Goal: Task Accomplishment & Management: Manage account settings

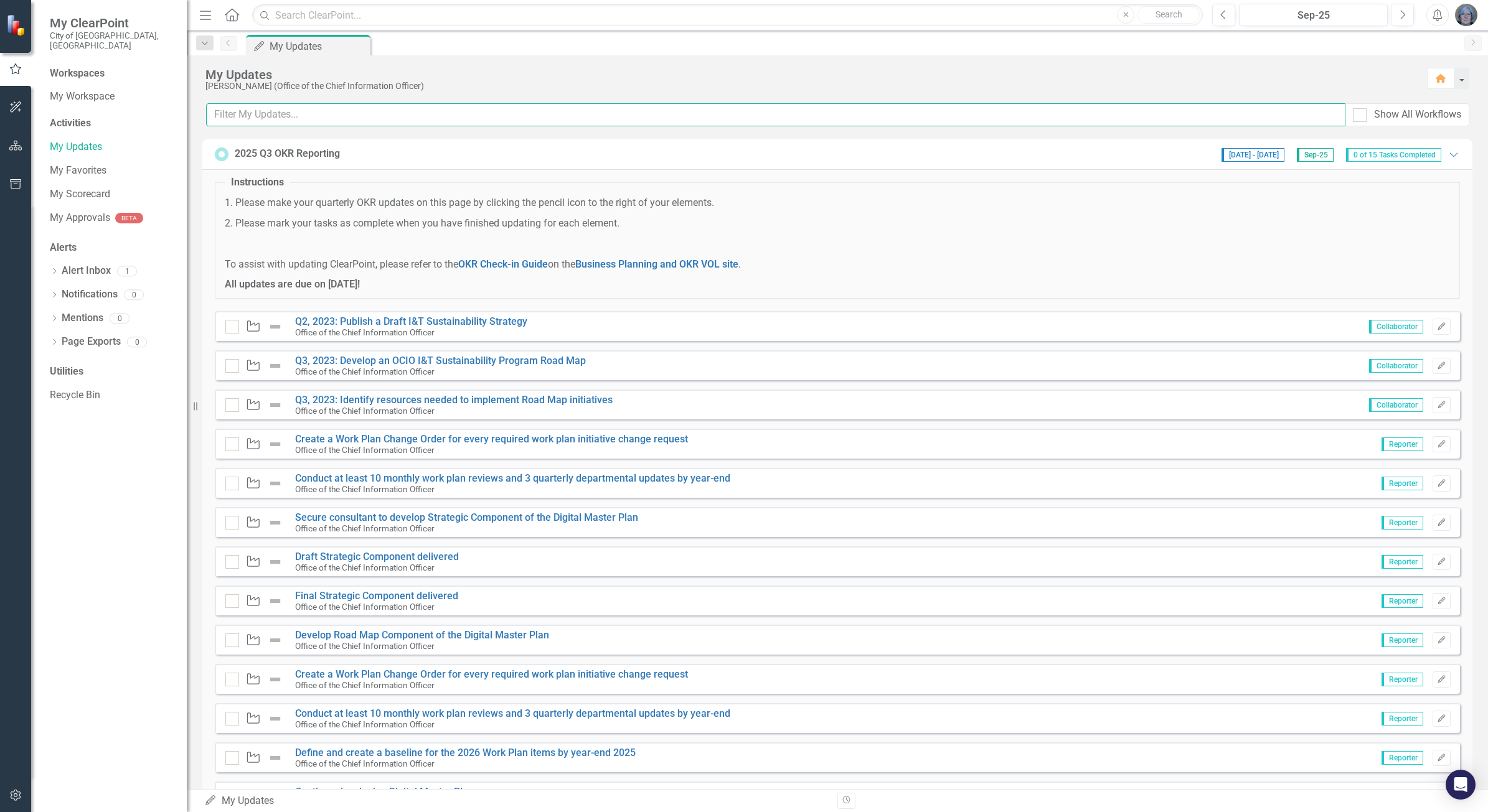
click at [947, 118] on input "text" at bounding box center [776, 115] width 1140 height 23
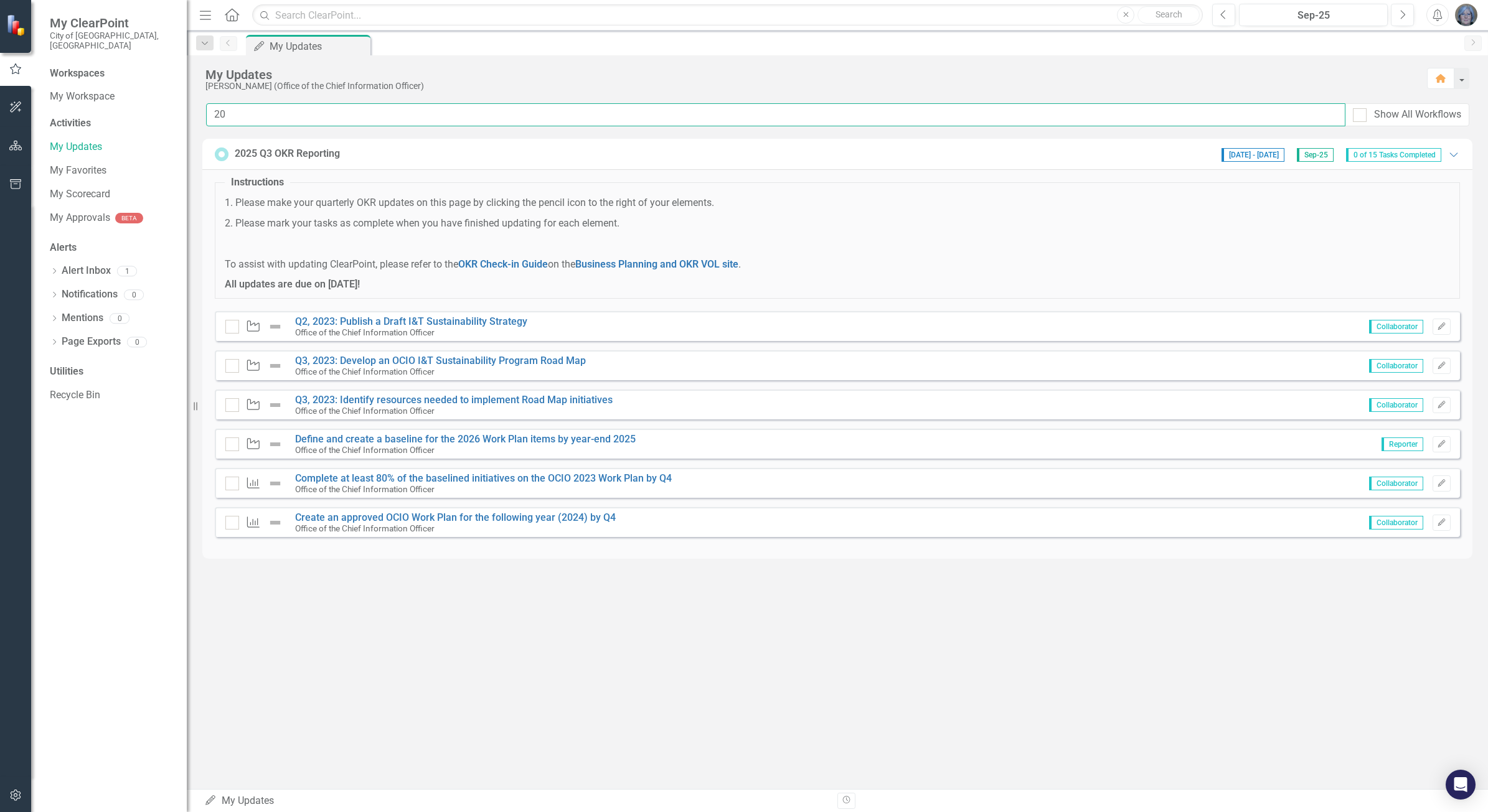
type input "2"
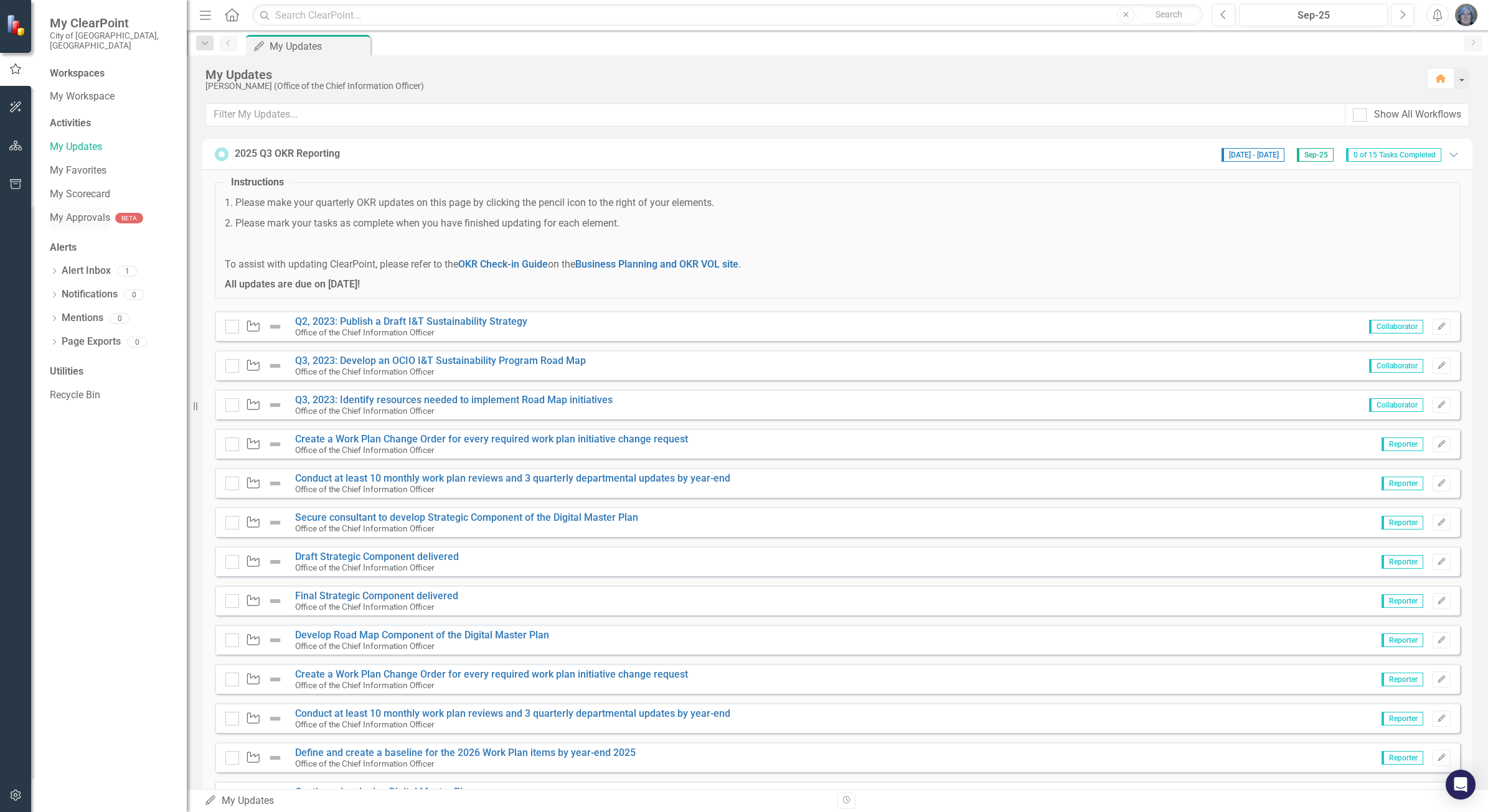
click at [95, 211] on link "My Approvals" at bounding box center [79, 217] width 60 height 14
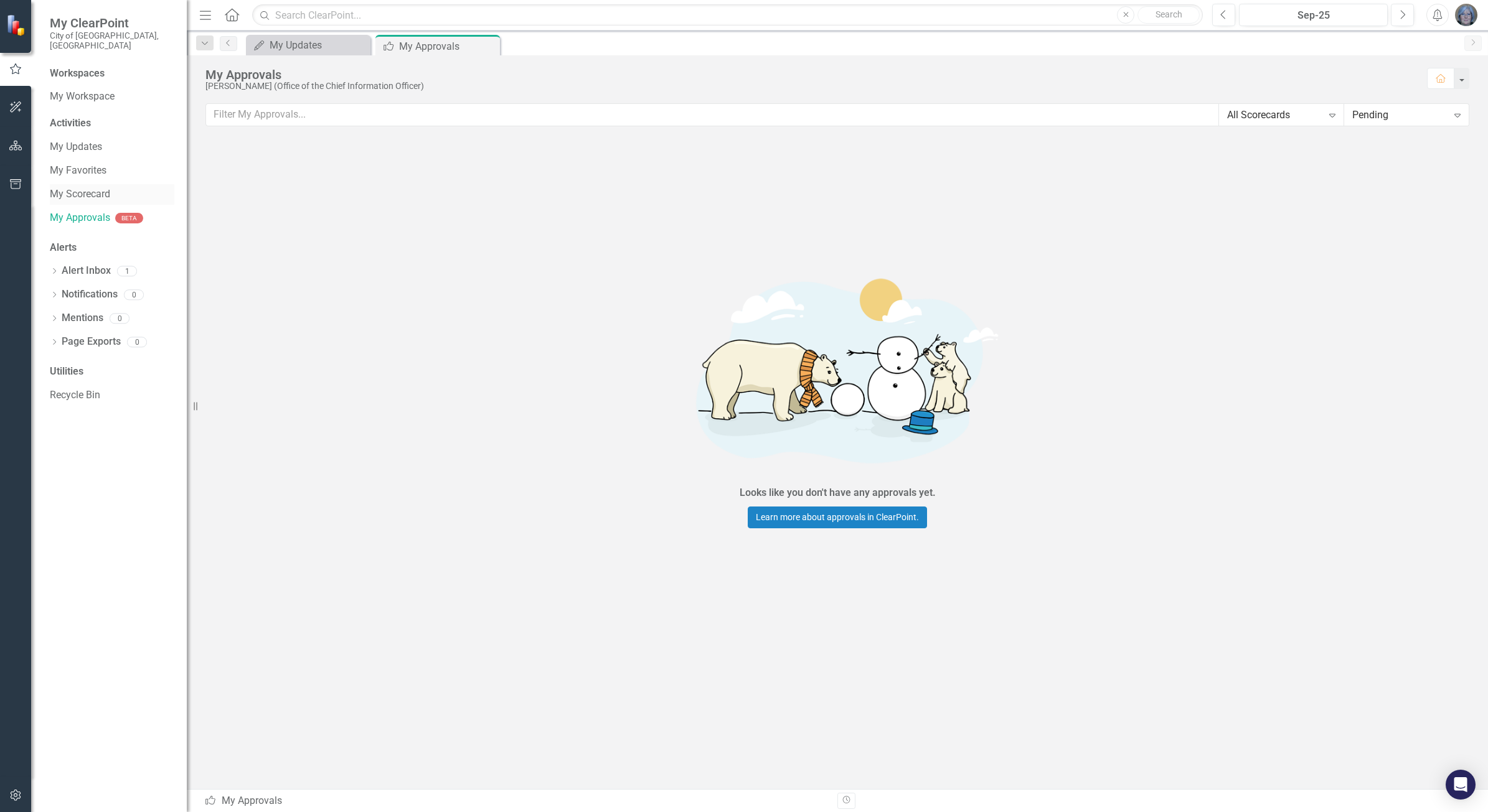
click at [94, 188] on link "My Scorecard" at bounding box center [112, 194] width 125 height 14
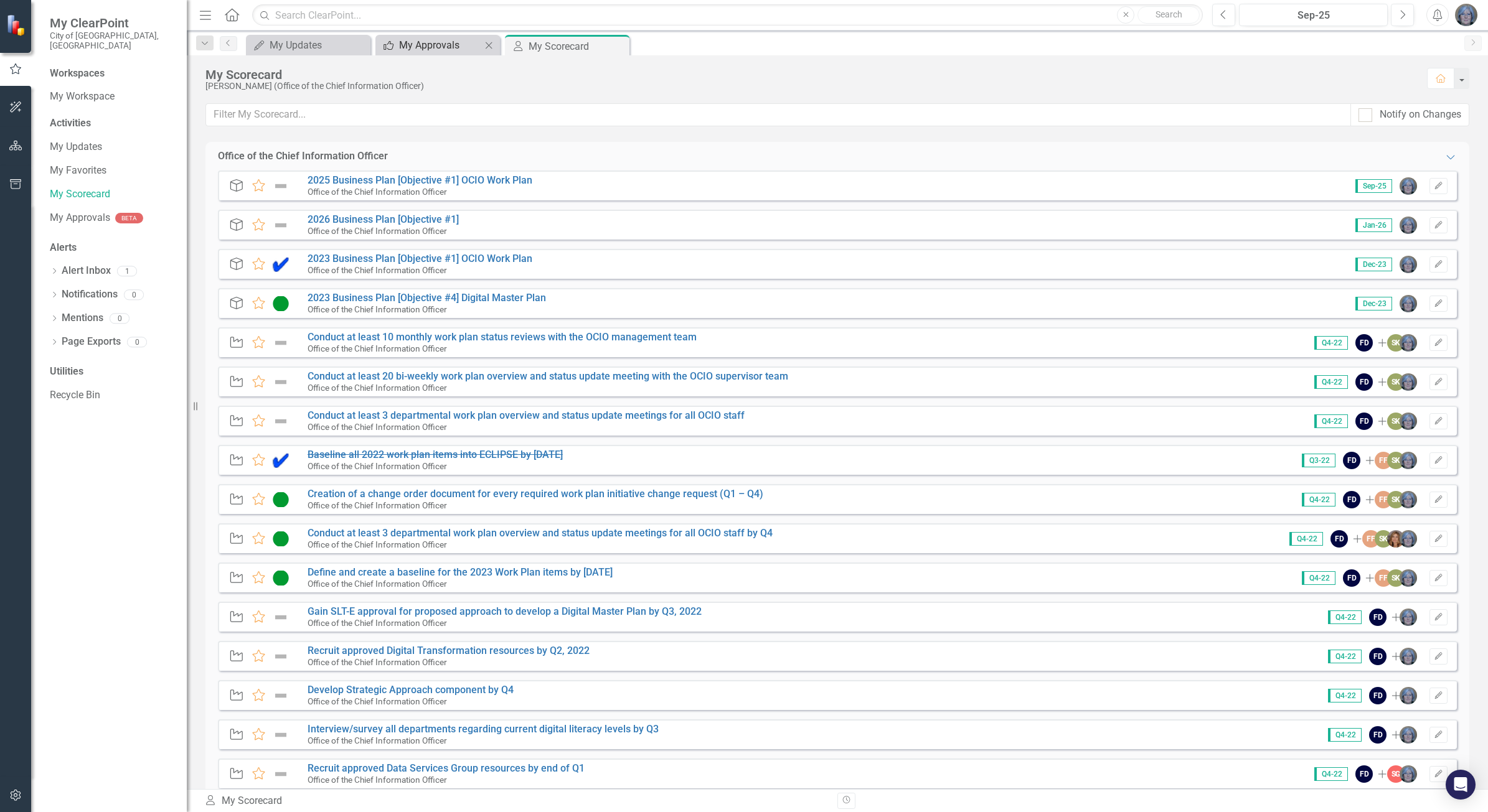
click at [422, 41] on div "My Approvals" at bounding box center [440, 45] width 82 height 16
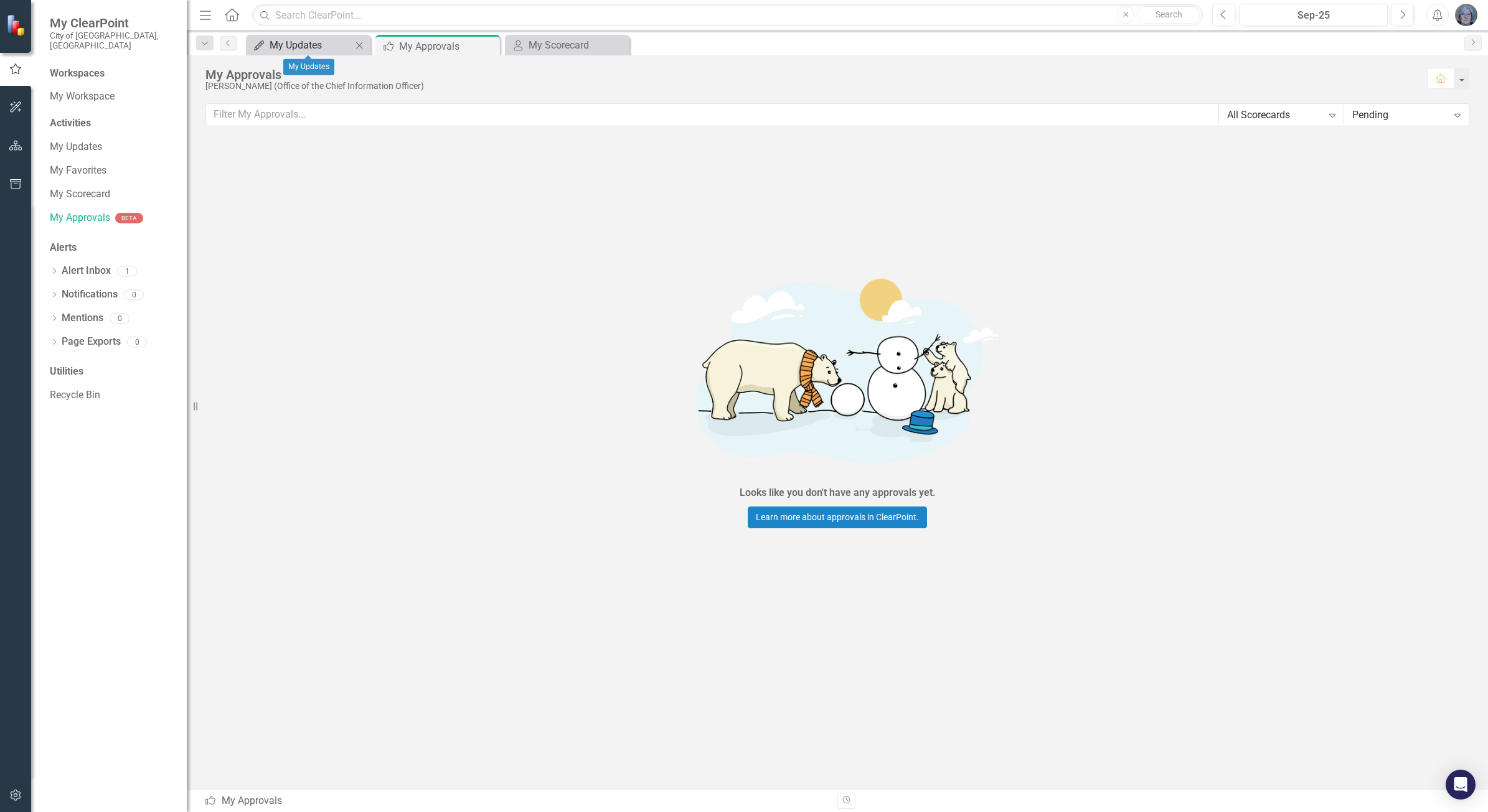
click at [319, 41] on div "My Updates" at bounding box center [310, 45] width 82 height 16
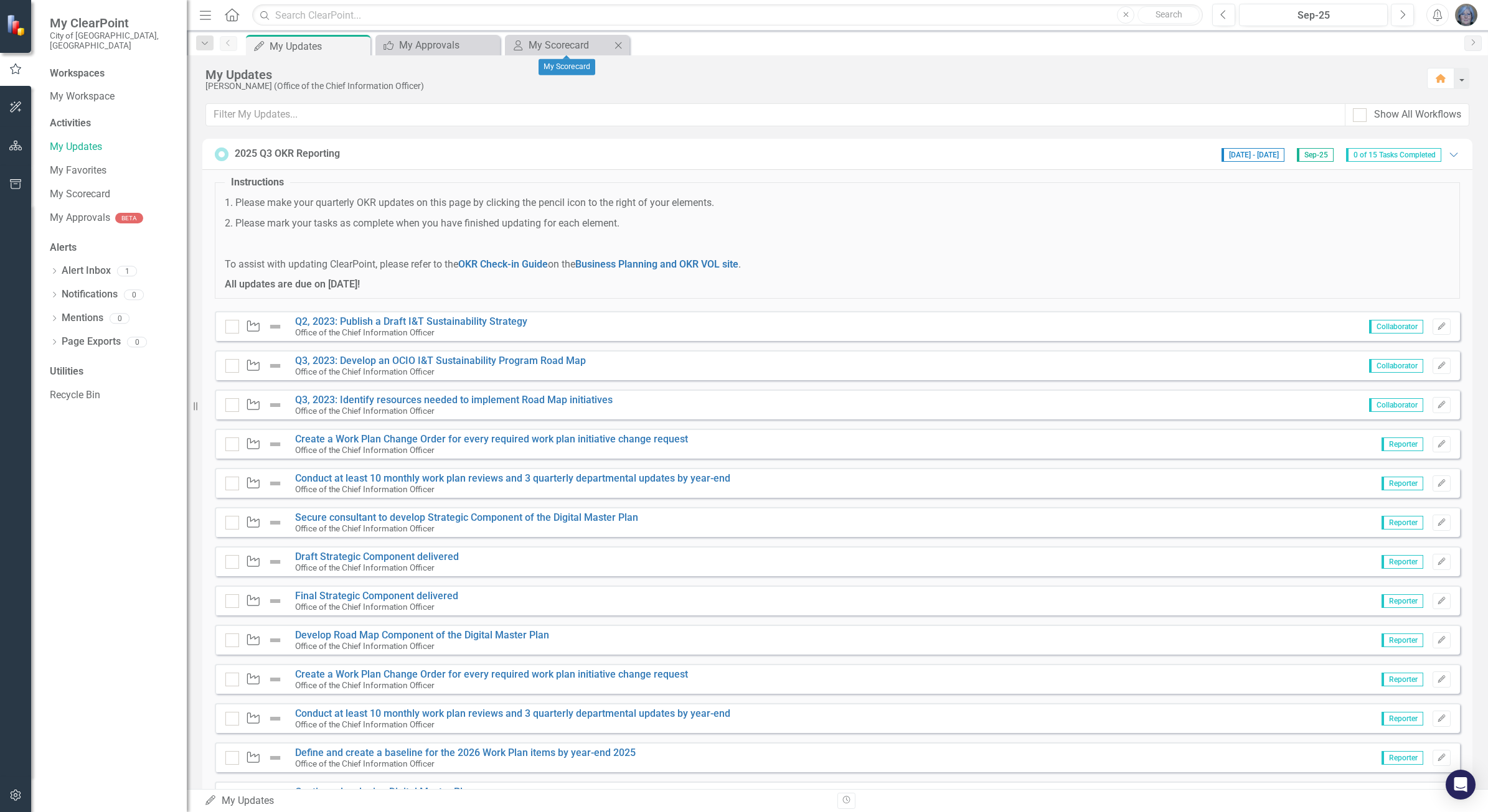
click at [617, 45] on icon "Close" at bounding box center [618, 45] width 12 height 10
click at [487, 42] on icon "Close" at bounding box center [488, 45] width 12 height 10
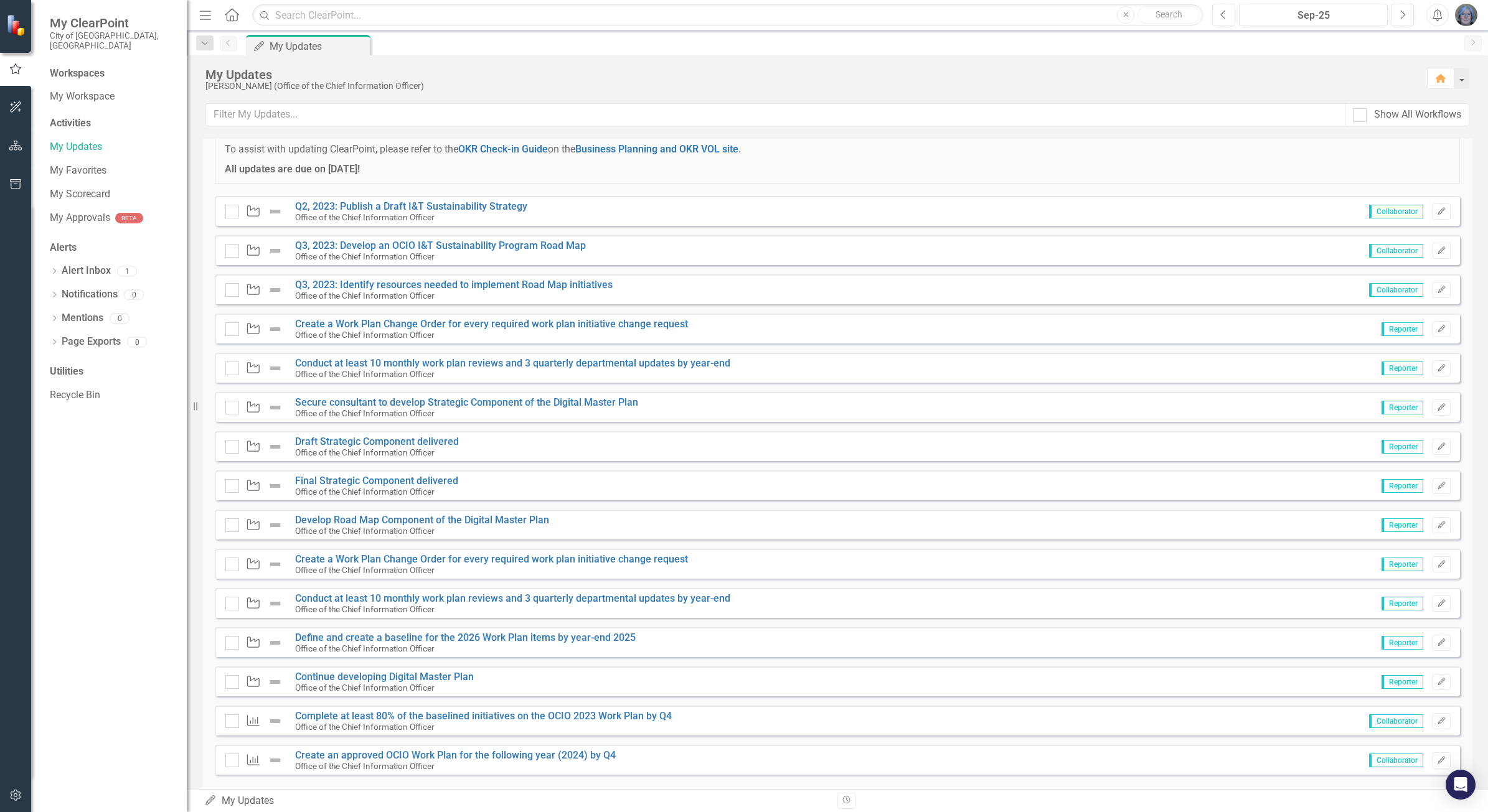
scroll to position [118, 0]
